Goal: Go to known website: Access a specific website the user already knows

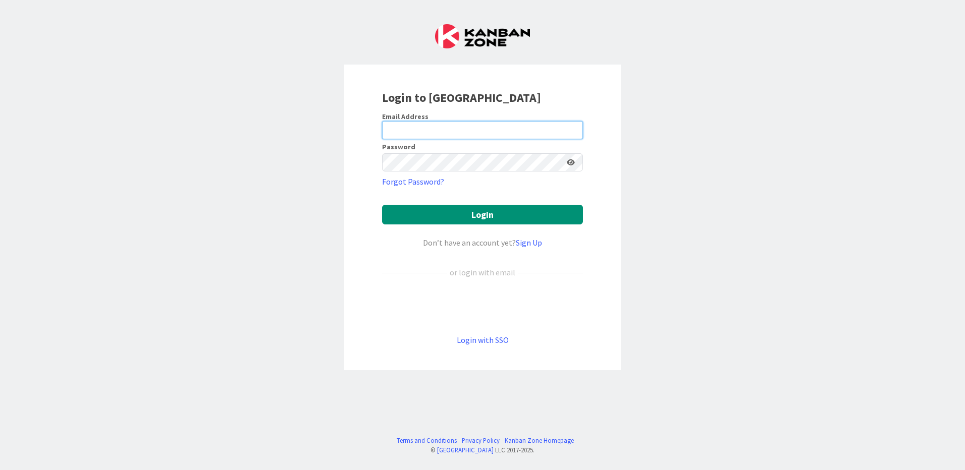
click at [514, 131] on input "email" at bounding box center [482, 130] width 201 height 18
type input "bluk@huisman-nl.com"
click at [382, 205] on button "Login" at bounding box center [482, 215] width 201 height 20
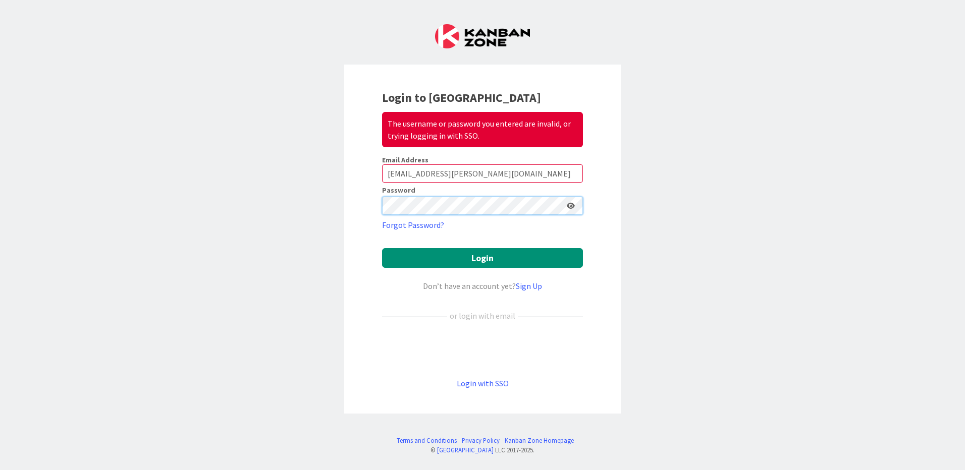
click at [362, 194] on div "Login to Kanban Zone The username or password you entered are invalid, or tryin…" at bounding box center [482, 239] width 277 height 349
click at [382, 248] on button "Login" at bounding box center [482, 258] width 201 height 20
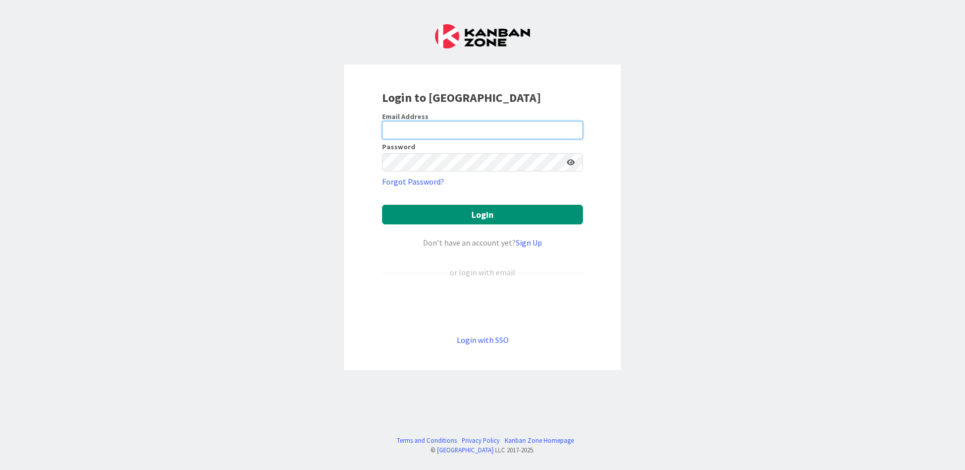
click at [456, 130] on input "email" at bounding box center [482, 130] width 201 height 18
type input "[EMAIL_ADDRESS][PERSON_NAME][DOMAIN_NAME]"
click at [382, 205] on button "Login" at bounding box center [482, 215] width 201 height 20
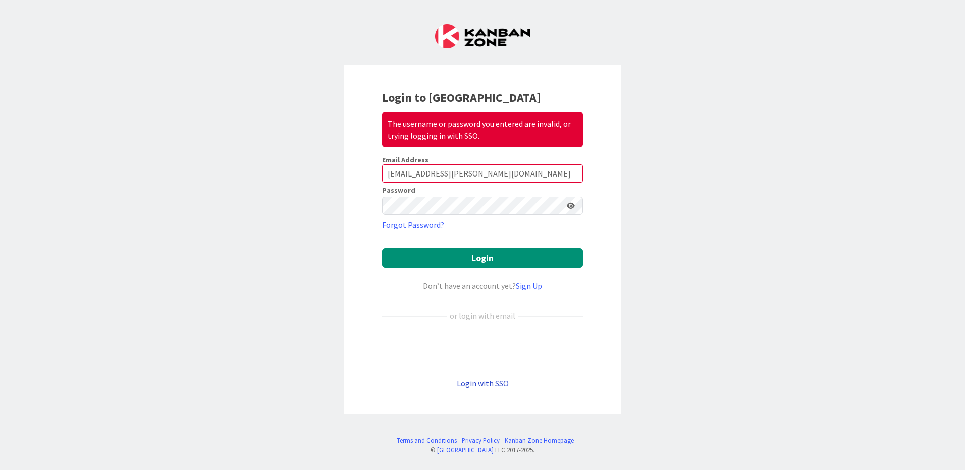
click at [491, 383] on link "Login with SSO" at bounding box center [483, 383] width 52 height 10
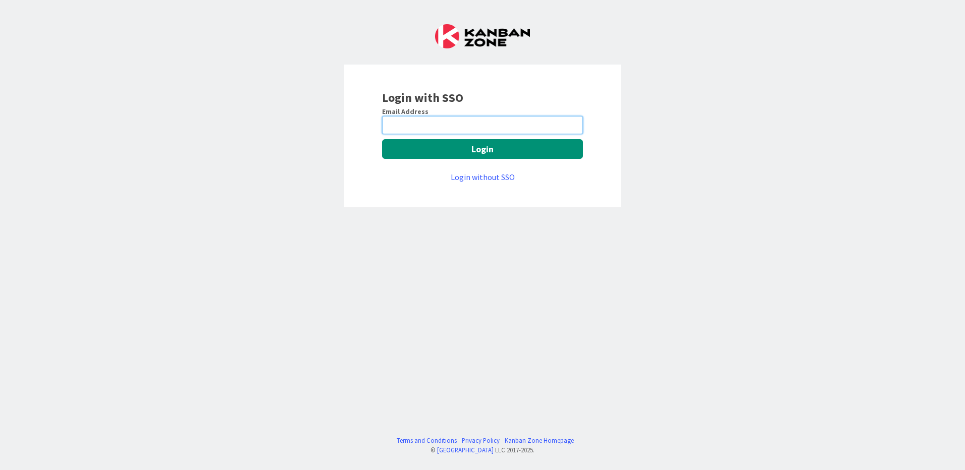
click at [454, 124] on input "email" at bounding box center [482, 125] width 201 height 18
type input "[EMAIL_ADDRESS][PERSON_NAME][DOMAIN_NAME]"
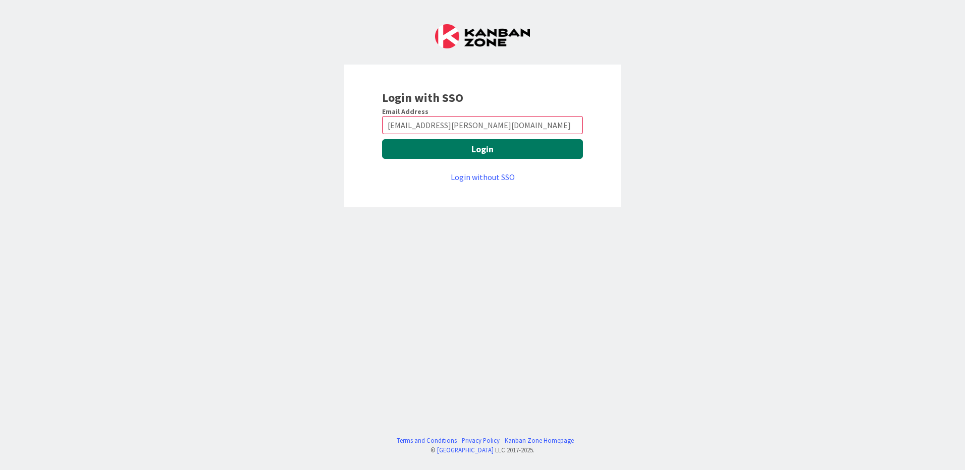
click at [462, 149] on button "Login" at bounding box center [482, 149] width 201 height 20
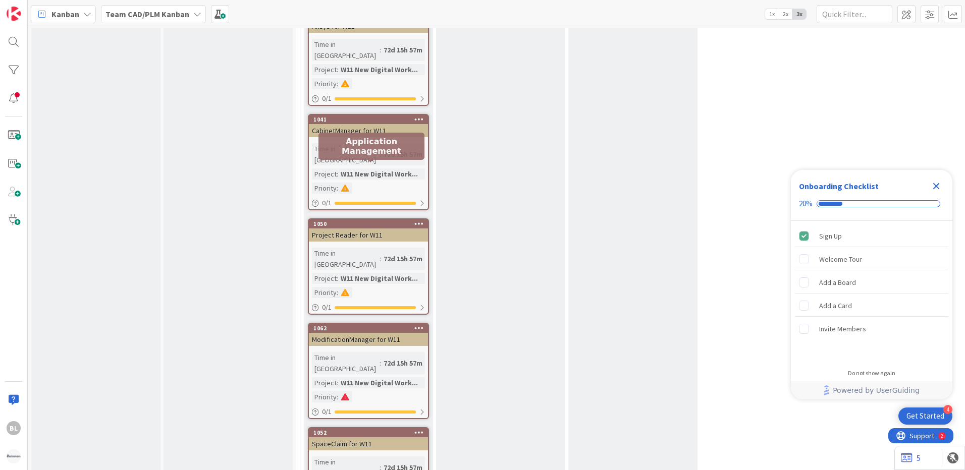
scroll to position [3482, 0]
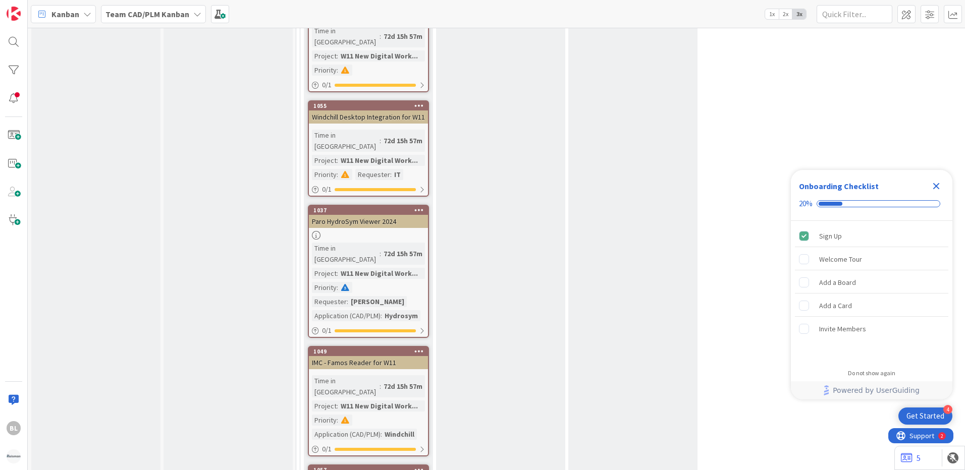
scroll to position [3987, 0]
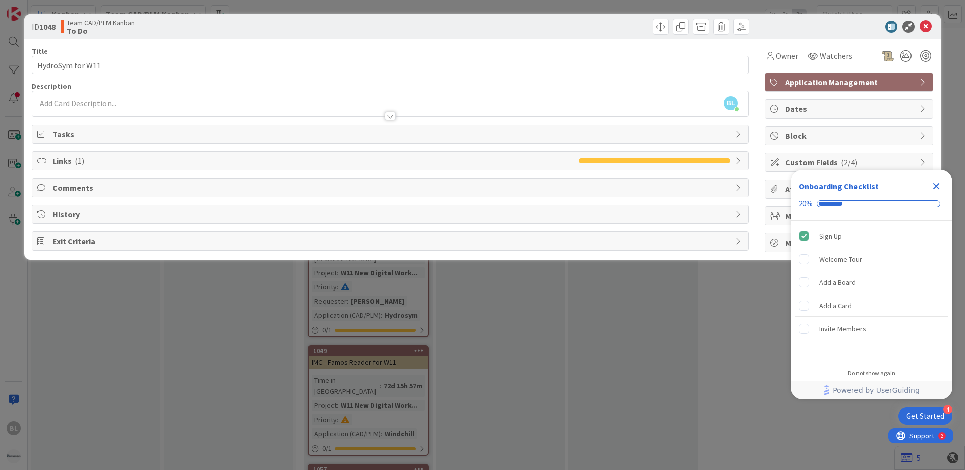
click at [933, 186] on icon "Close Checklist" at bounding box center [936, 186] width 12 height 12
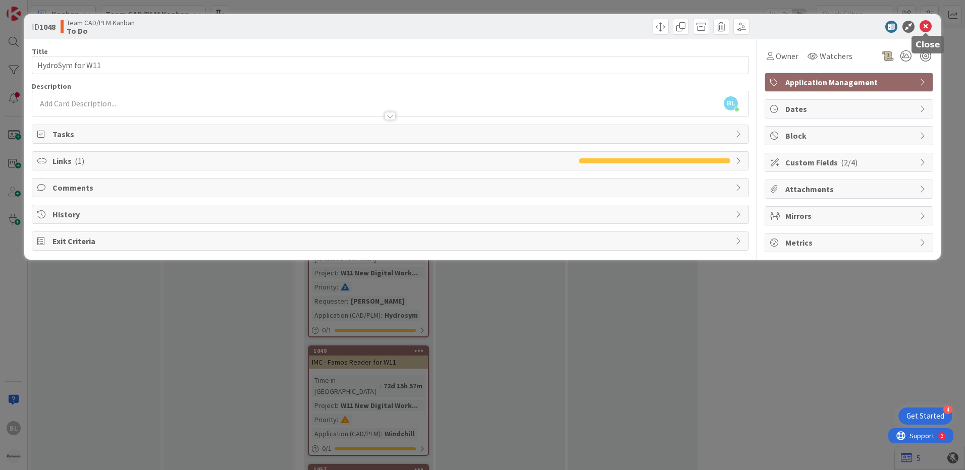
click at [929, 26] on icon at bounding box center [925, 27] width 12 height 12
